Goal: Information Seeking & Learning: Learn about a topic

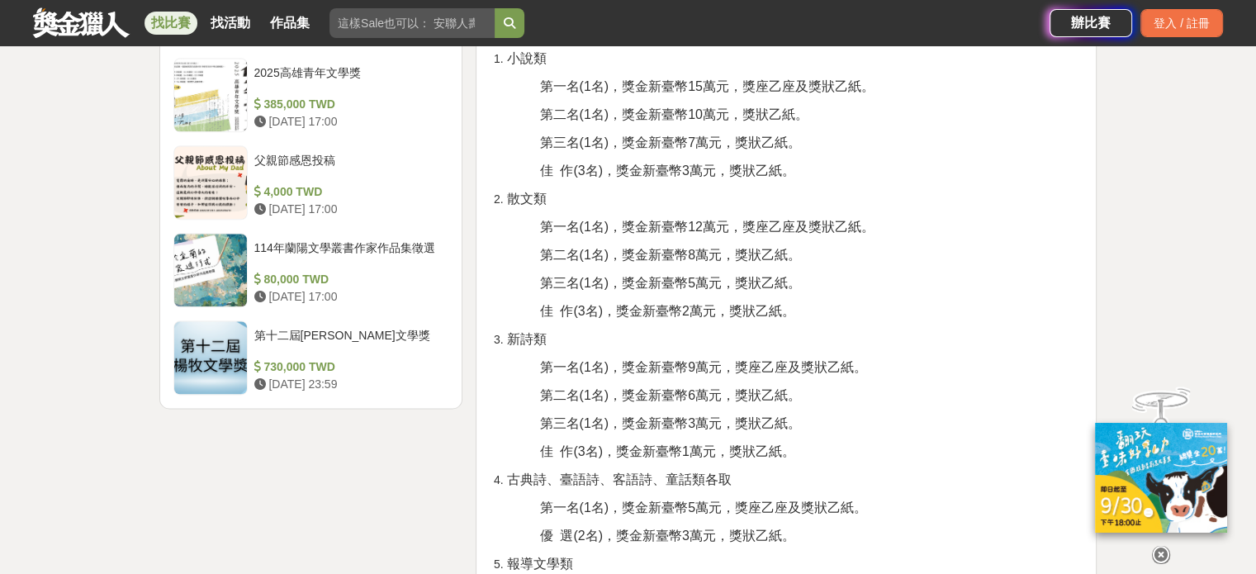
scroll to position [1982, 0]
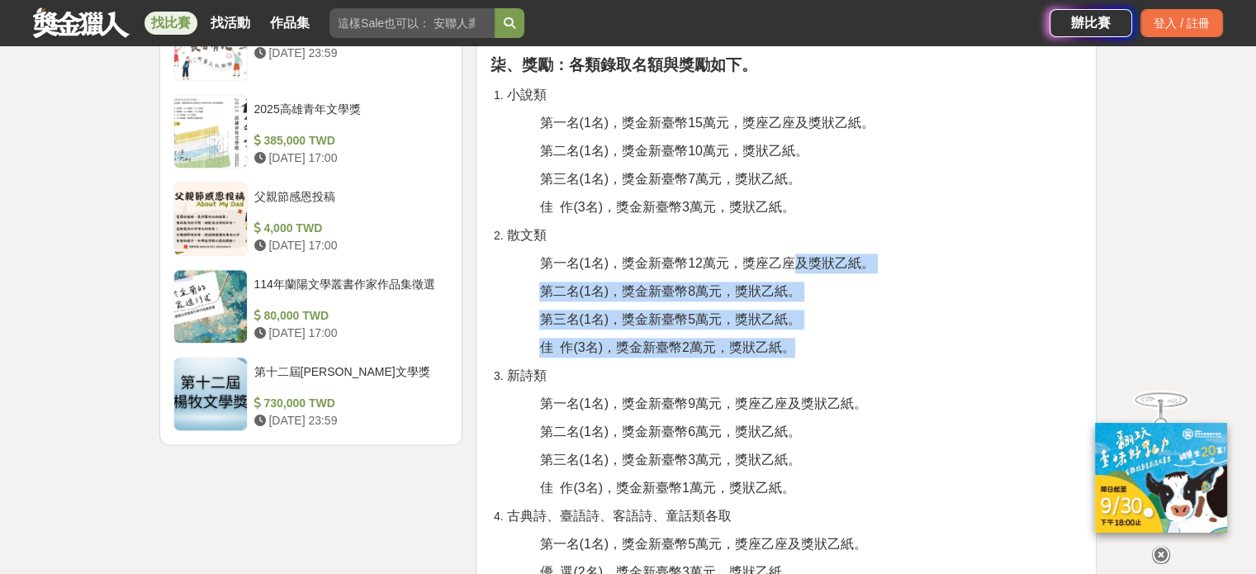
drag, startPoint x: 809, startPoint y: 348, endPoint x: 799, endPoint y: 249, distance: 98.8
click at [799, 249] on div "壹、宗旨 為持續累積臺中市的文學能量，臺中市政府文化局（以下稱本局）本(114)年舉辦第十四屆臺中文學獎徵文活動，並規劃多元徵選文類，開放書寫題材，讓不同創作…" at bounding box center [786, 130] width 593 height 3087
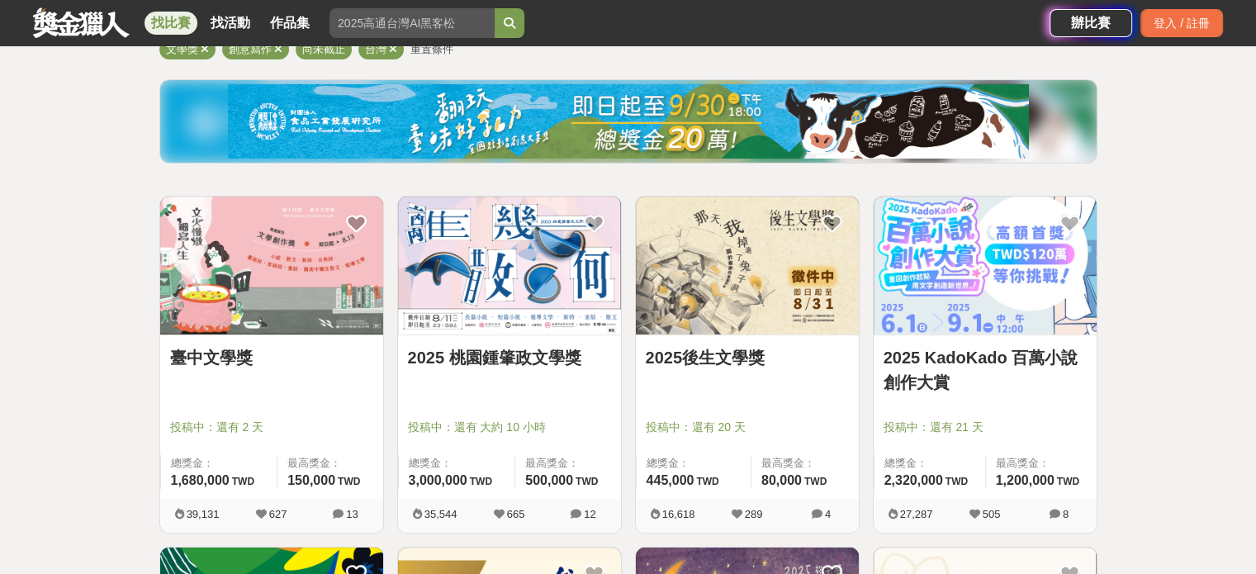
click at [515, 281] on img at bounding box center [509, 266] width 223 height 138
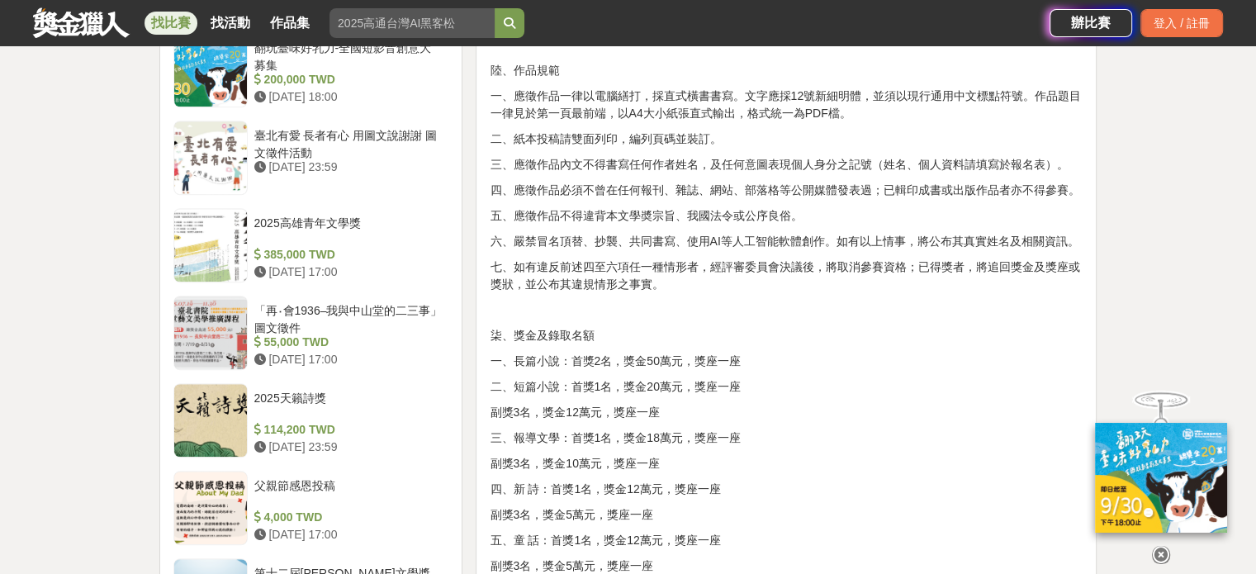
scroll to position [1486, 0]
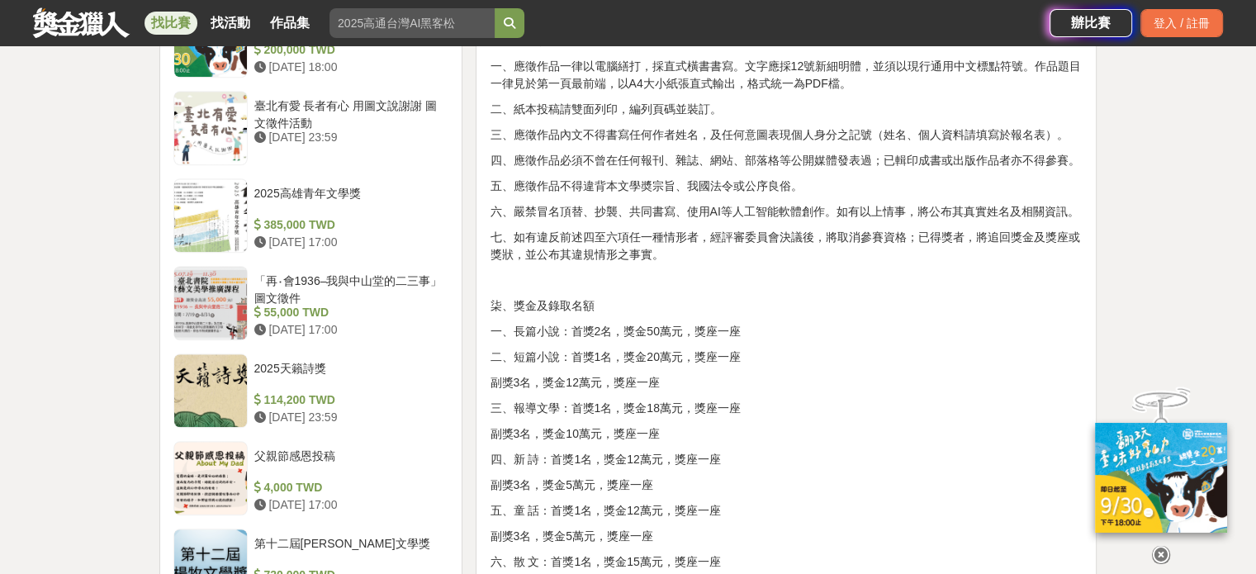
drag, startPoint x: 659, startPoint y: 379, endPoint x: 657, endPoint y: 358, distance: 21.5
click at [657, 358] on div "壹、宗旨 為發掘及培植文學人才，推廣文藝欣賞之風氣，以鼓勵愛好文學人士創作。 貳、辦理單位 一、指導單位：桃園市政府、桃園市議會 二、主辦單位：桃園市政府文化…" at bounding box center [786, 224] width 593 height 2283
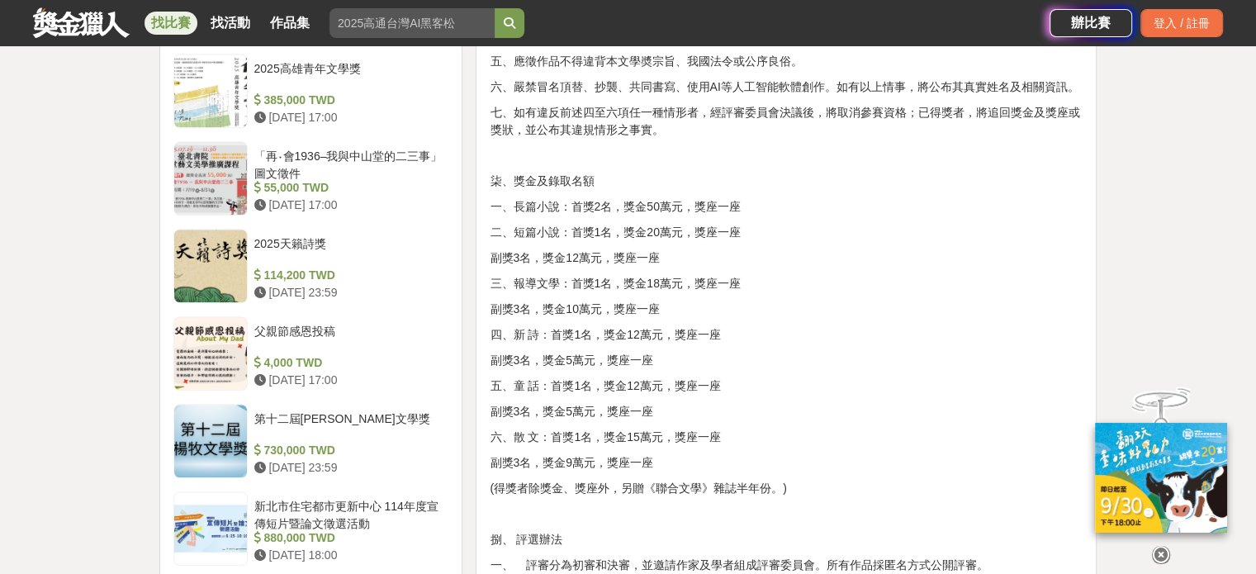
scroll to position [1652, 0]
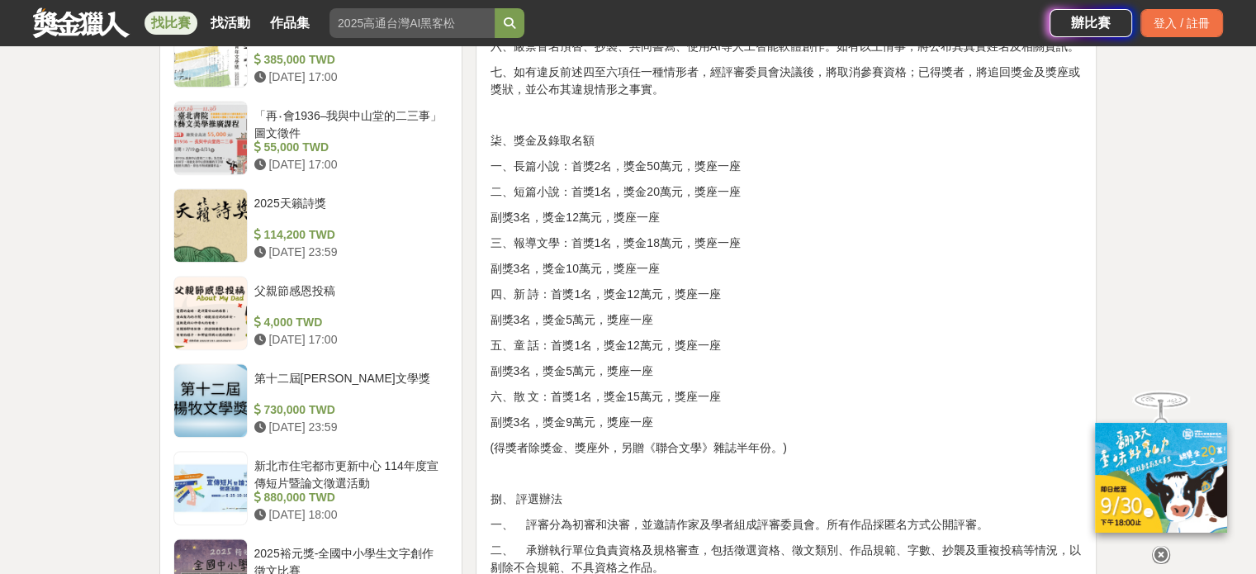
click at [785, 217] on p "副獎3名，獎金12萬元，獎座一座" at bounding box center [786, 217] width 593 height 17
drag, startPoint x: 733, startPoint y: 220, endPoint x: 728, endPoint y: 211, distance: 10.8
click at [728, 211] on p "副獎3名，獎金12萬元，獎座一座" at bounding box center [786, 217] width 593 height 17
drag, startPoint x: 507, startPoint y: 381, endPoint x: 723, endPoint y: 405, distance: 217.8
click at [710, 420] on div "壹、宗旨 為發掘及培植文學人才，推廣文藝欣賞之風氣，以鼓勵愛好文學人士創作。 貳、辦理單位 一、指導單位：桃園市政府、桃園市議會 二、主辦單位：桃園市政府文化…" at bounding box center [786, 59] width 593 height 2283
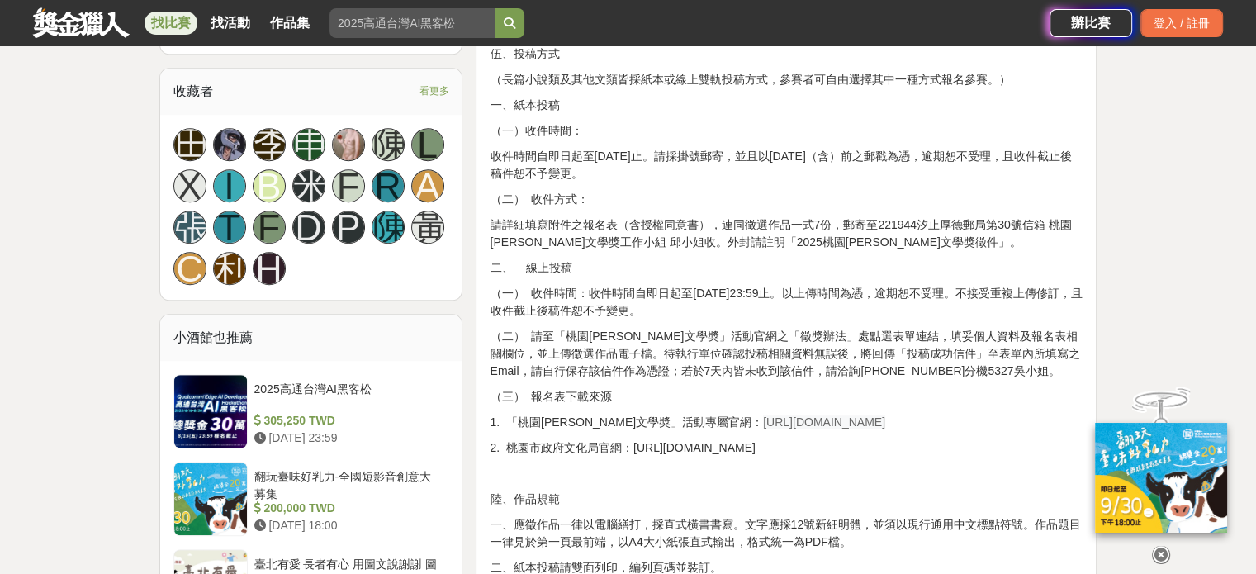
scroll to position [1074, 0]
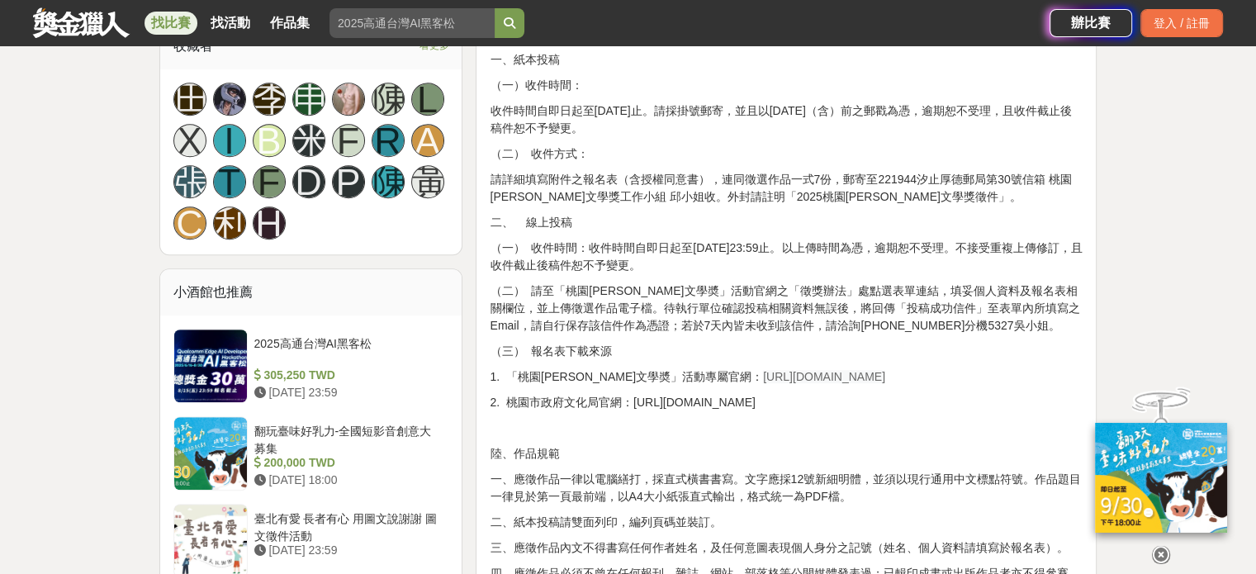
drag, startPoint x: 701, startPoint y: 378, endPoint x: 864, endPoint y: 376, distance: 162.7
click at [864, 376] on p "1. 「桃園[PERSON_NAME]文學奬」活動專屬官網： [URL][DOMAIN_NAME]" at bounding box center [786, 376] width 593 height 17
